Goal: Obtain resource: Download file/media

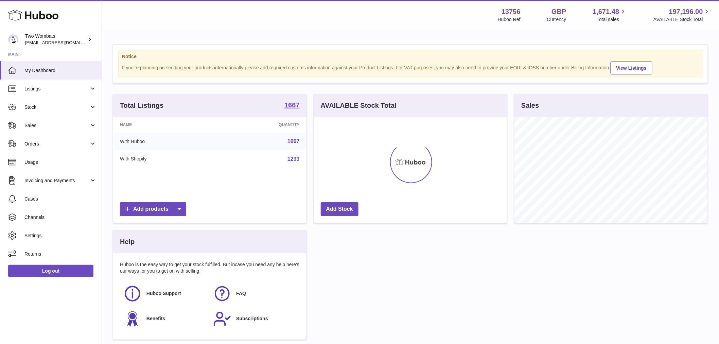
scroll to position [106, 193]
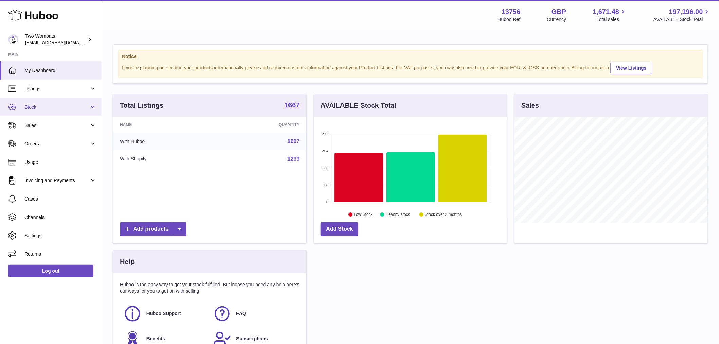
click at [31, 108] on span "Stock" at bounding box center [56, 107] width 65 height 6
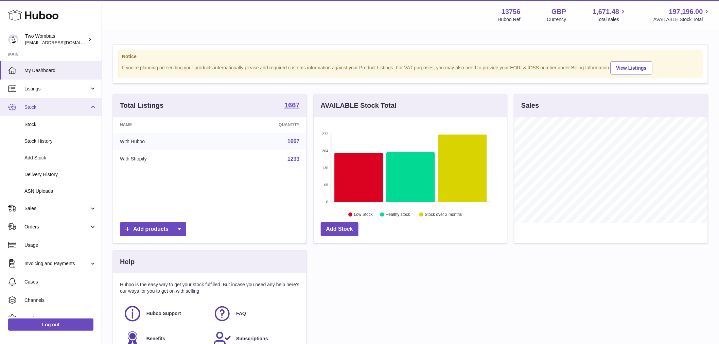
click at [61, 106] on span "Stock" at bounding box center [56, 107] width 65 height 6
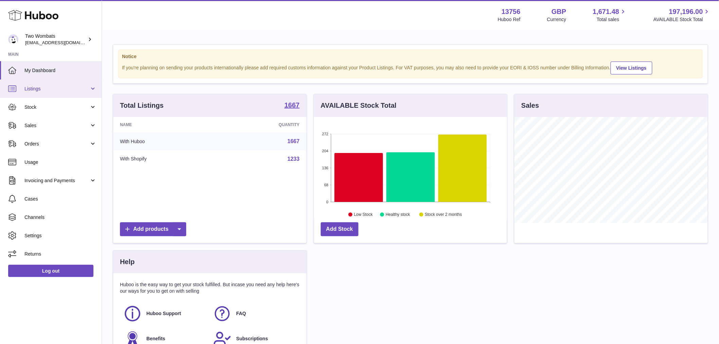
click at [52, 90] on span "Listings" at bounding box center [56, 89] width 65 height 6
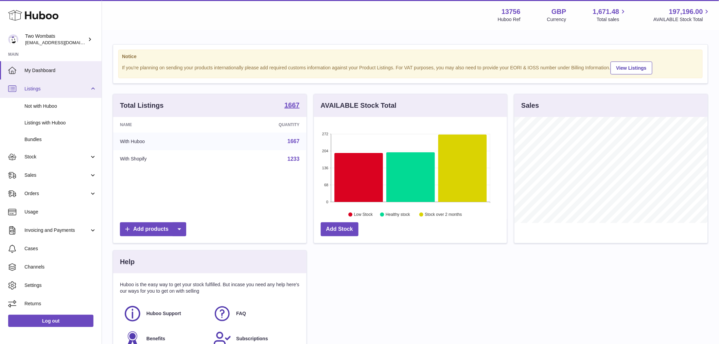
click at [51, 93] on link "Listings" at bounding box center [51, 88] width 102 height 18
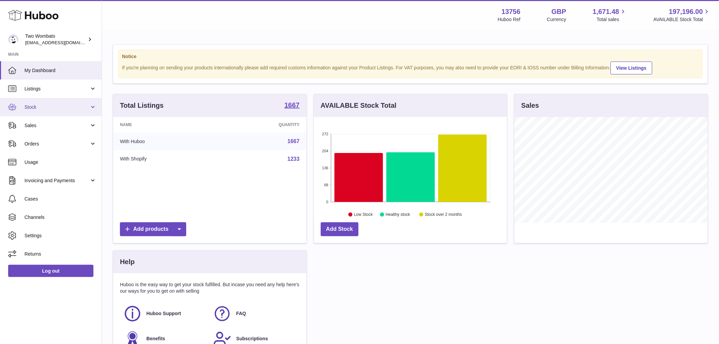
click at [43, 106] on span "Stock" at bounding box center [56, 107] width 65 height 6
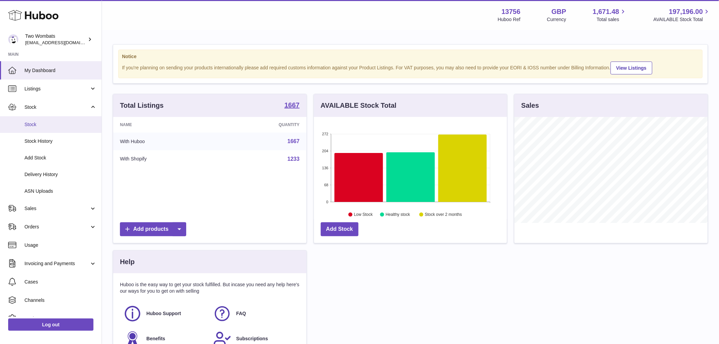
click at [44, 126] on span "Stock" at bounding box center [60, 124] width 72 height 6
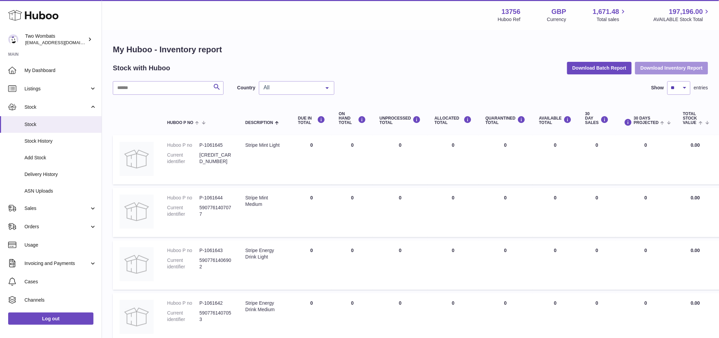
click at [649, 72] on button "Download Inventory Report" at bounding box center [671, 68] width 73 height 12
click at [576, 68] on button "Download Batch Report" at bounding box center [599, 68] width 65 height 12
